Goal: Information Seeking & Learning: Learn about a topic

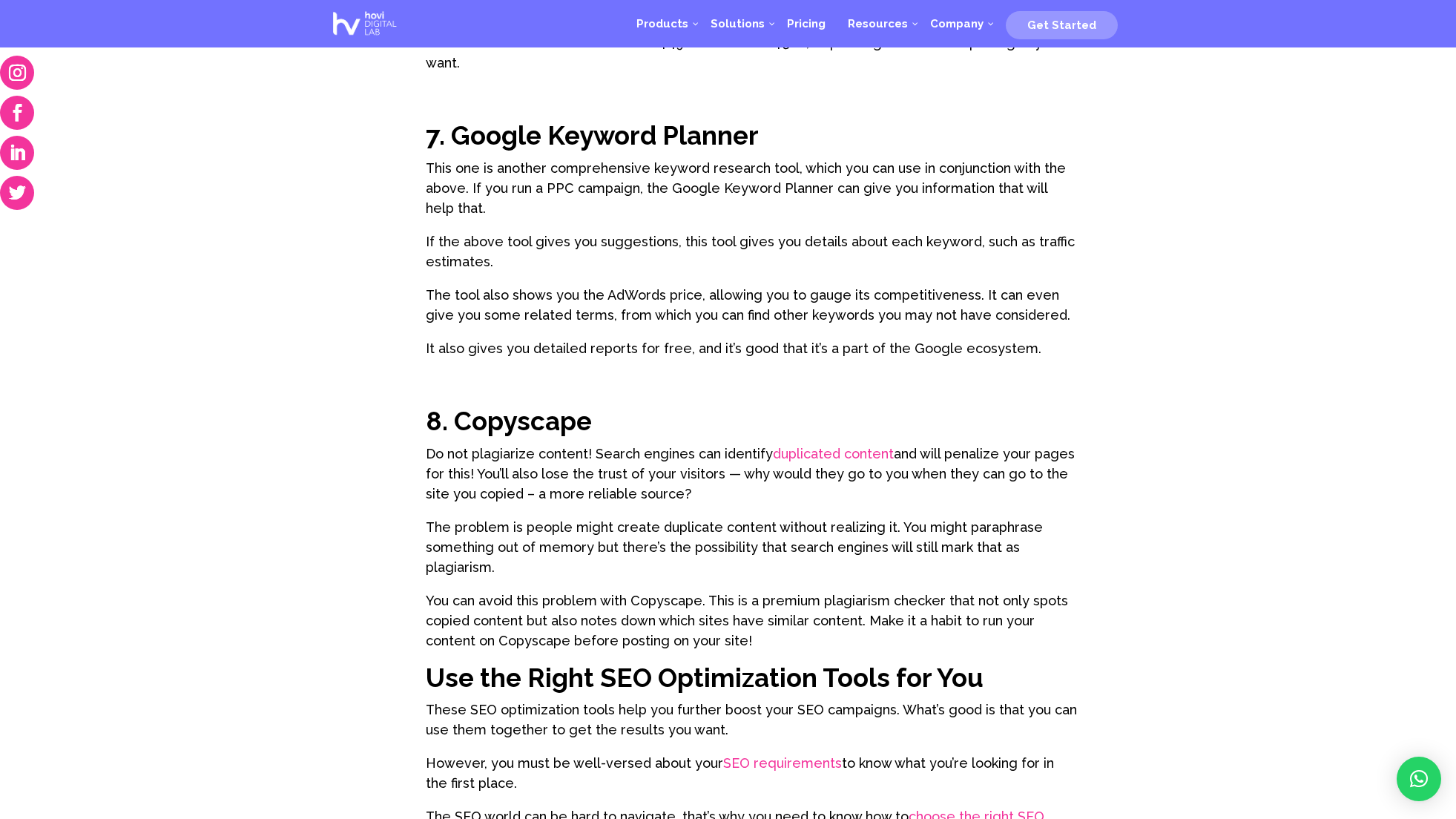
scroll to position [3150, 0]
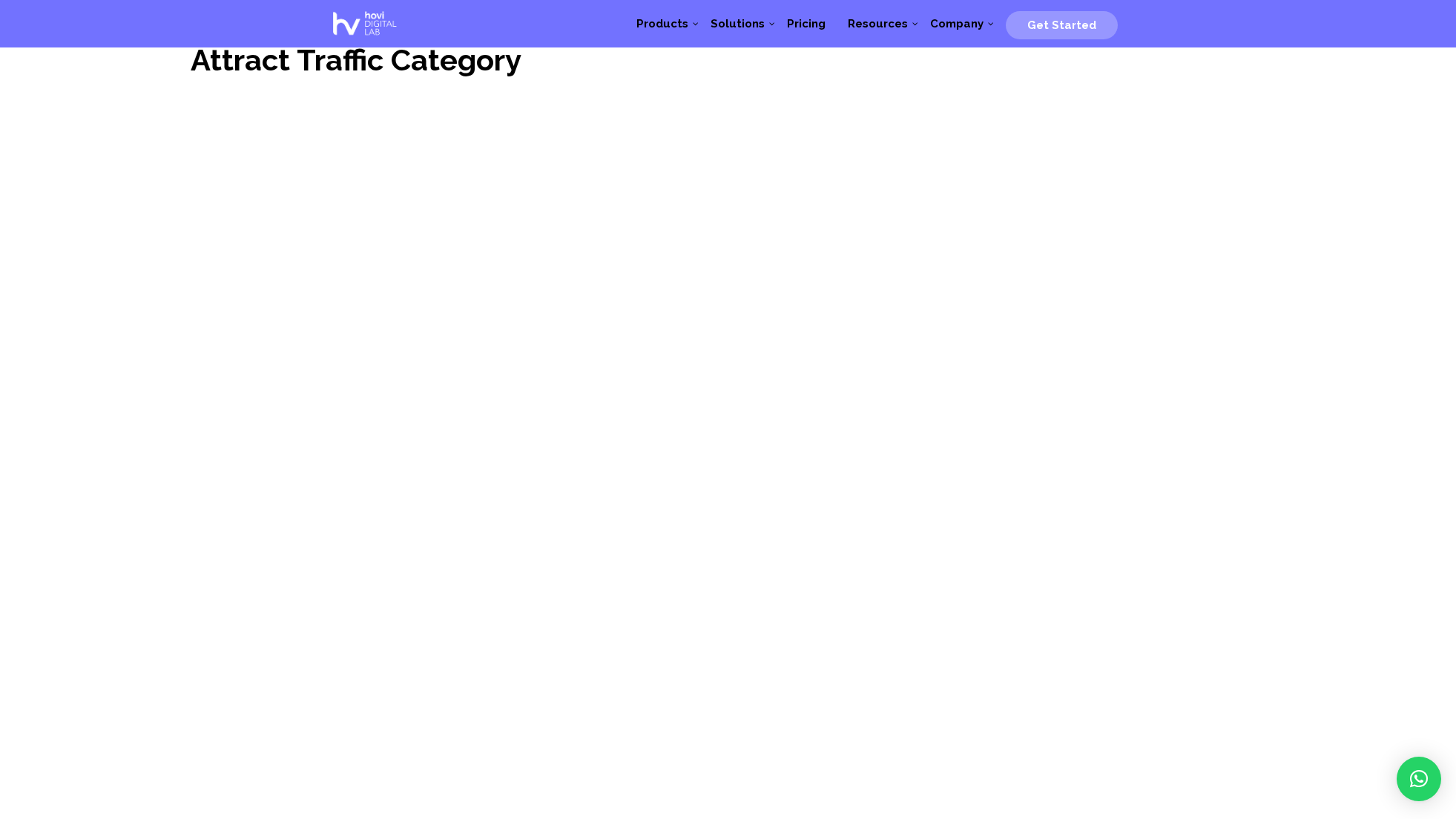
scroll to position [787, 0]
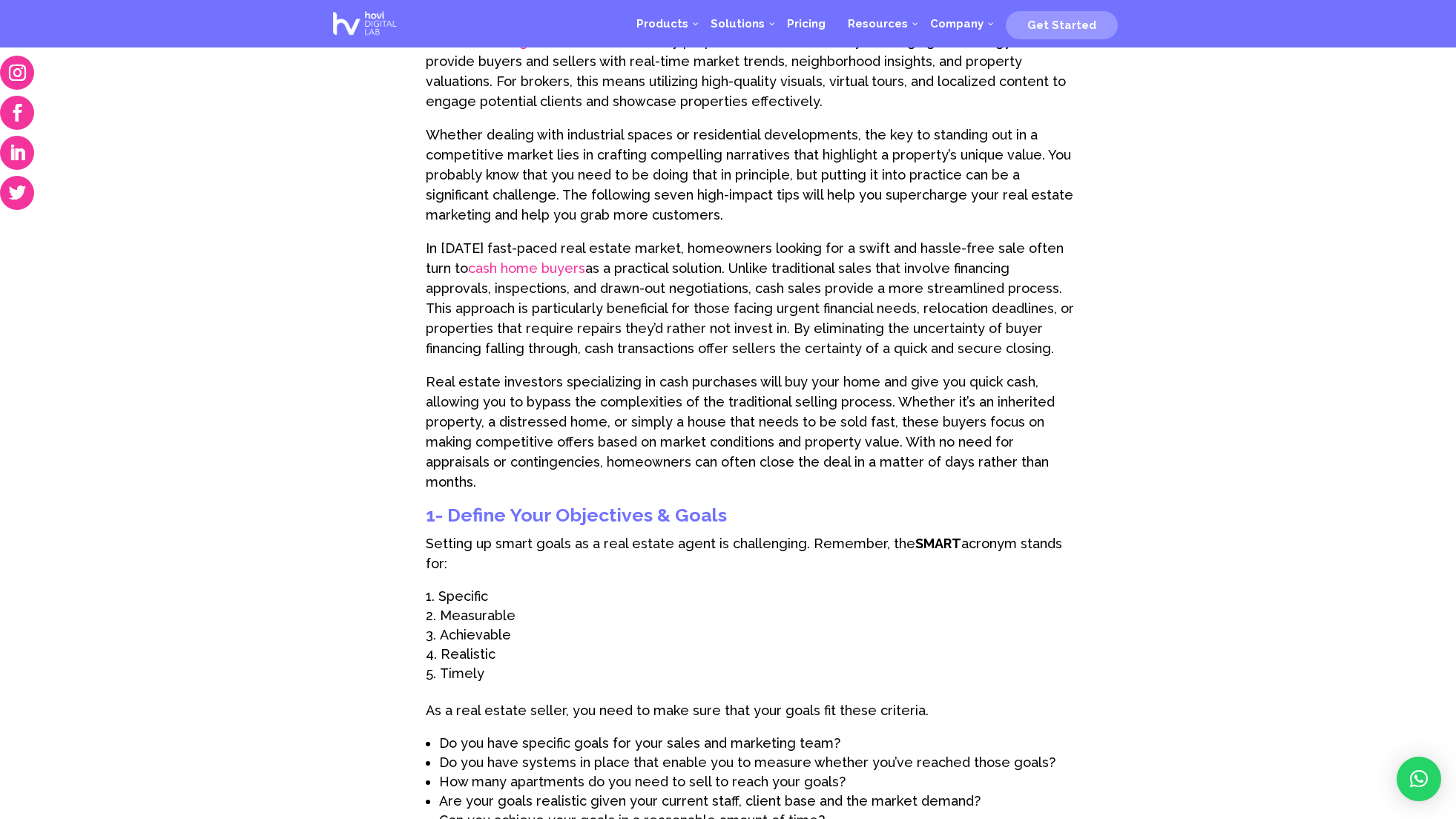
scroll to position [1575, 0]
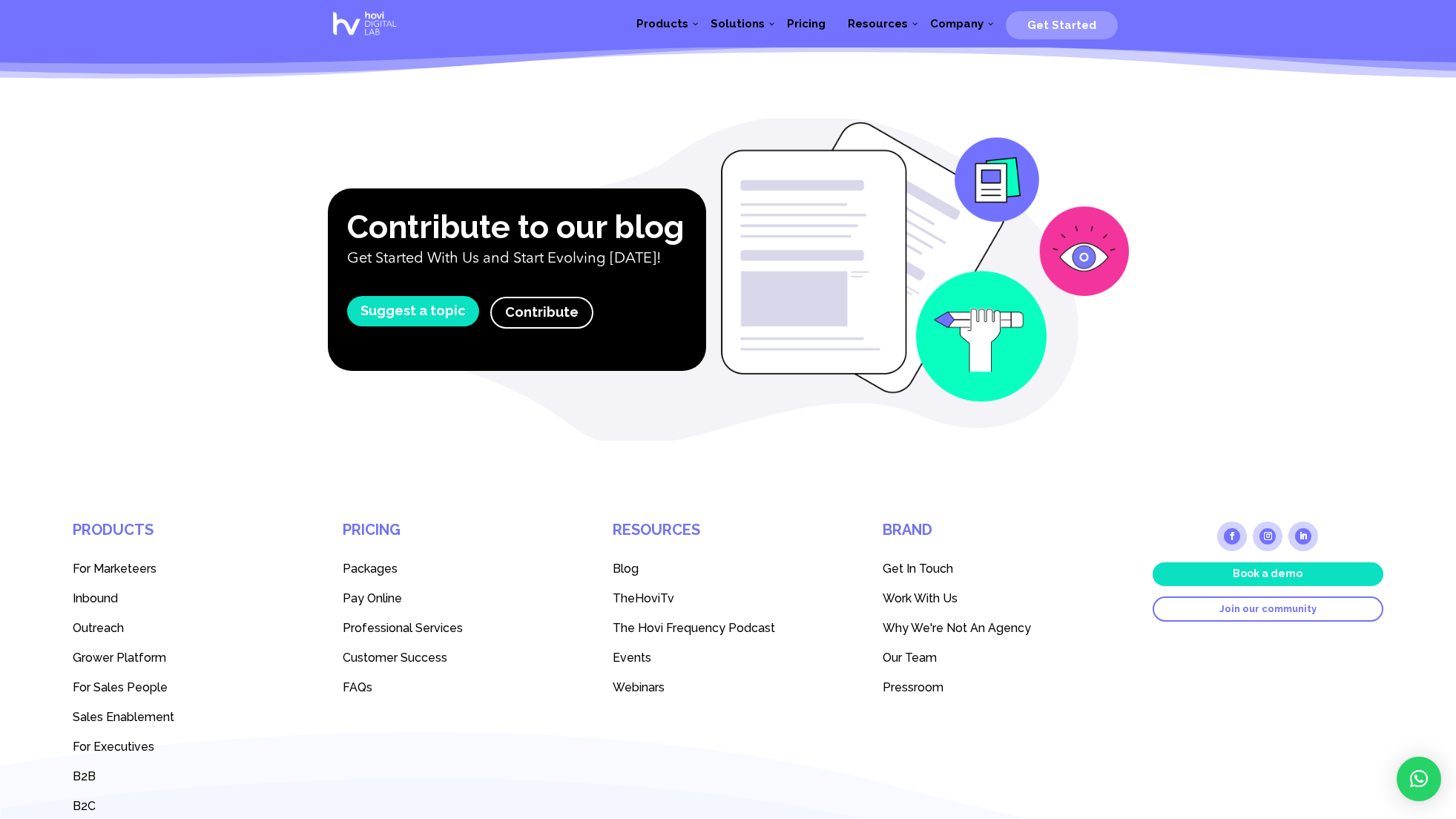
scroll to position [3150, 0]
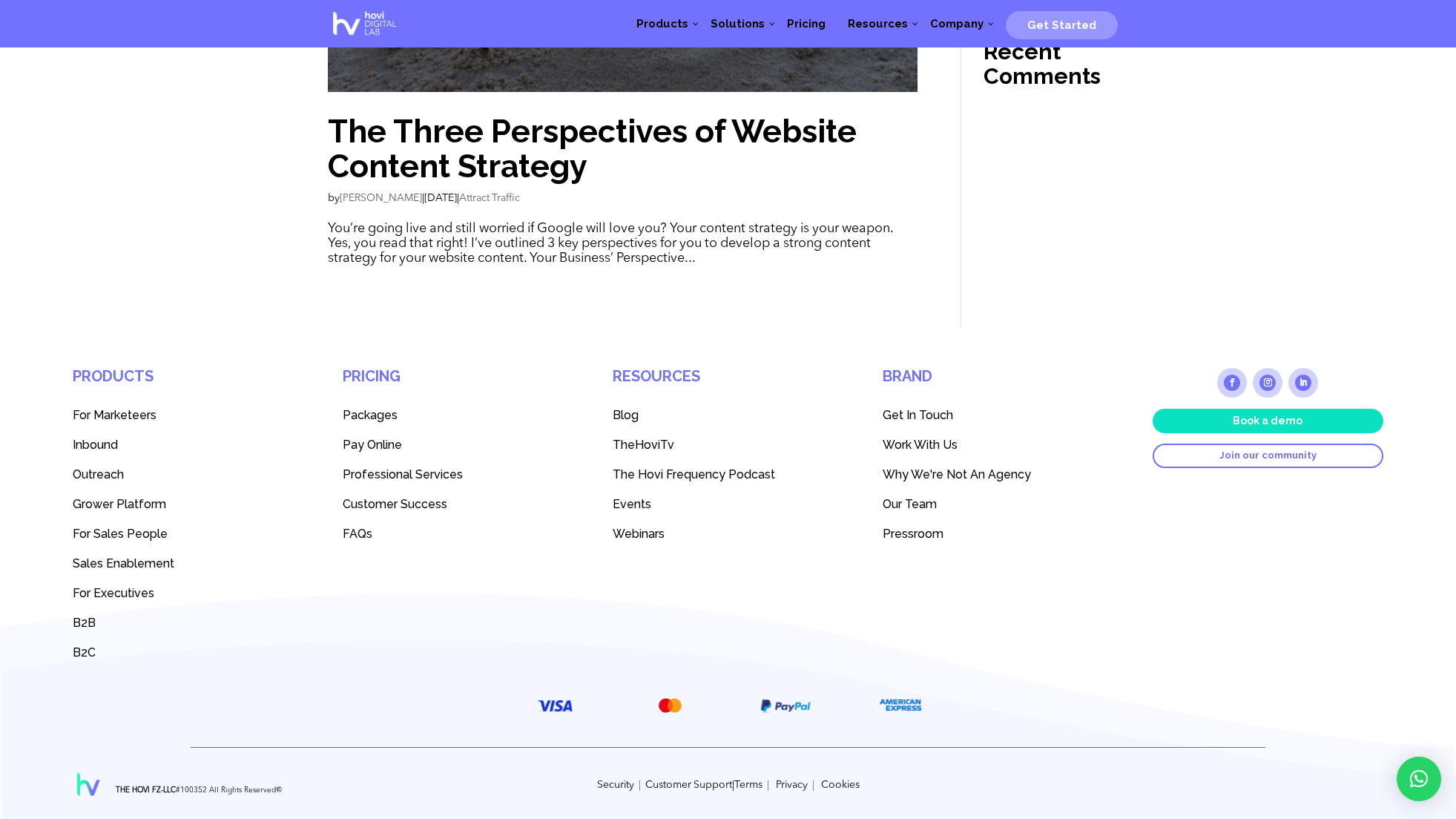
scroll to position [3007, 0]
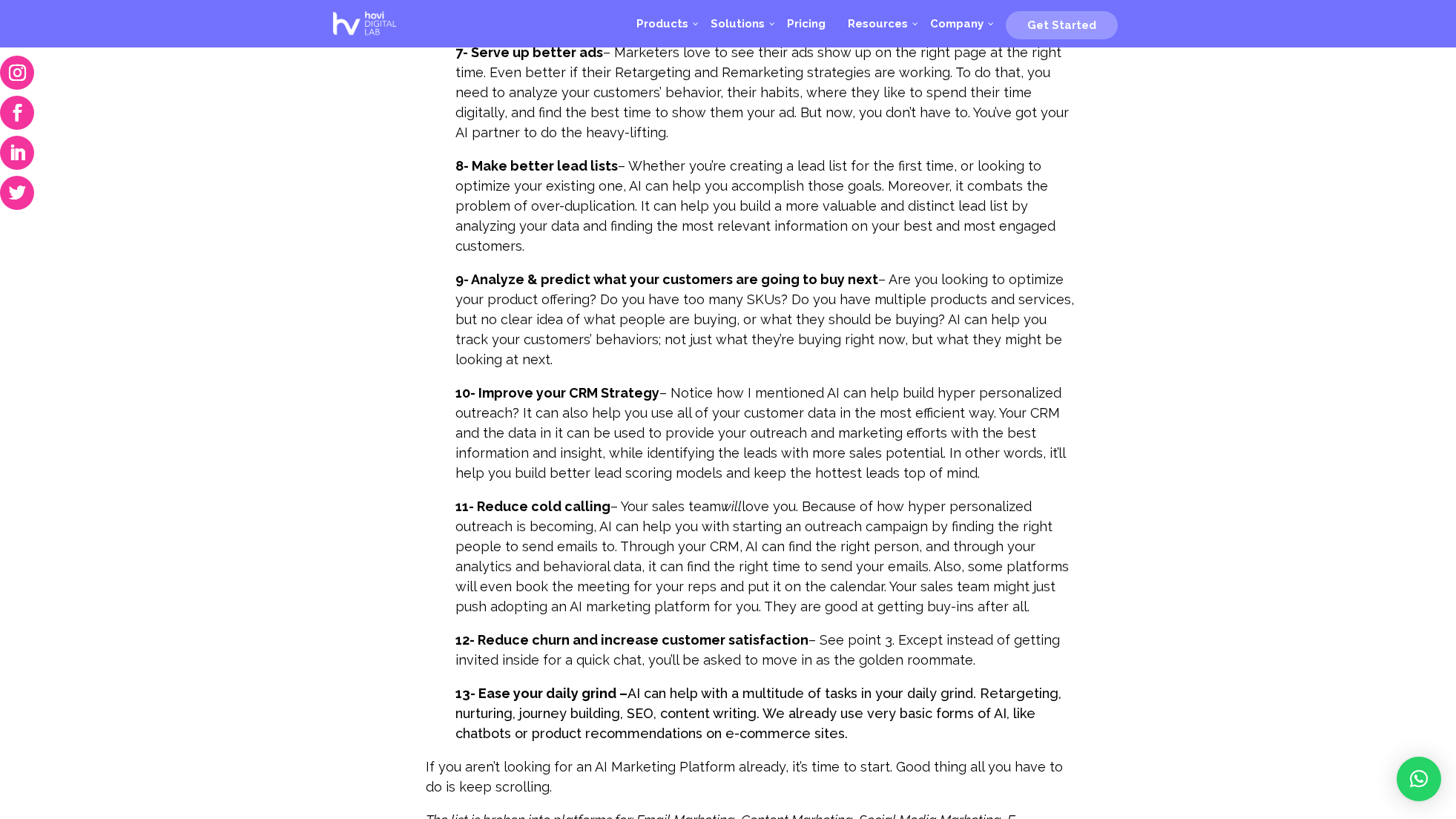
scroll to position [2362, 0]
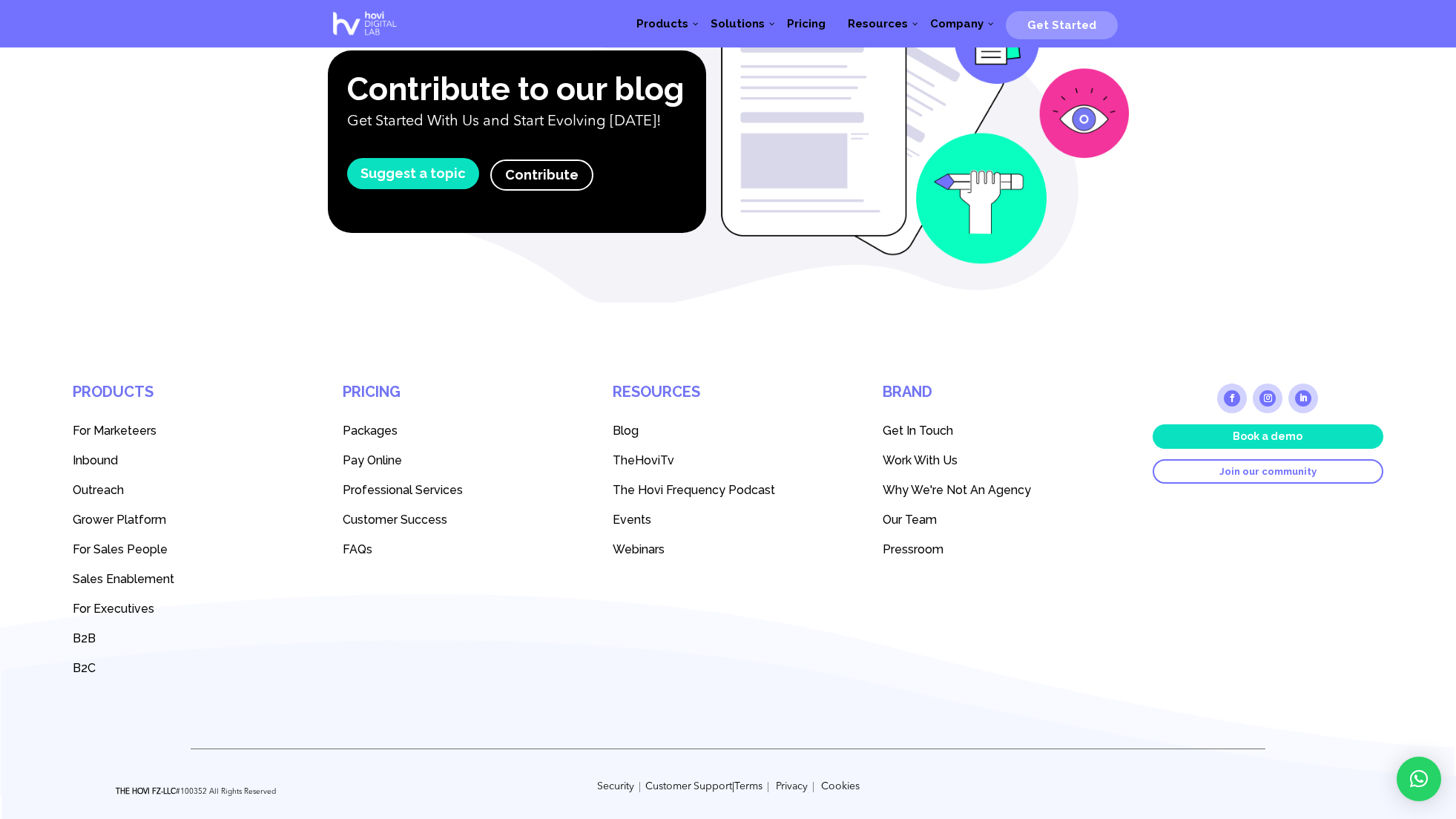
scroll to position [3007, 0]
